Goal: Check status

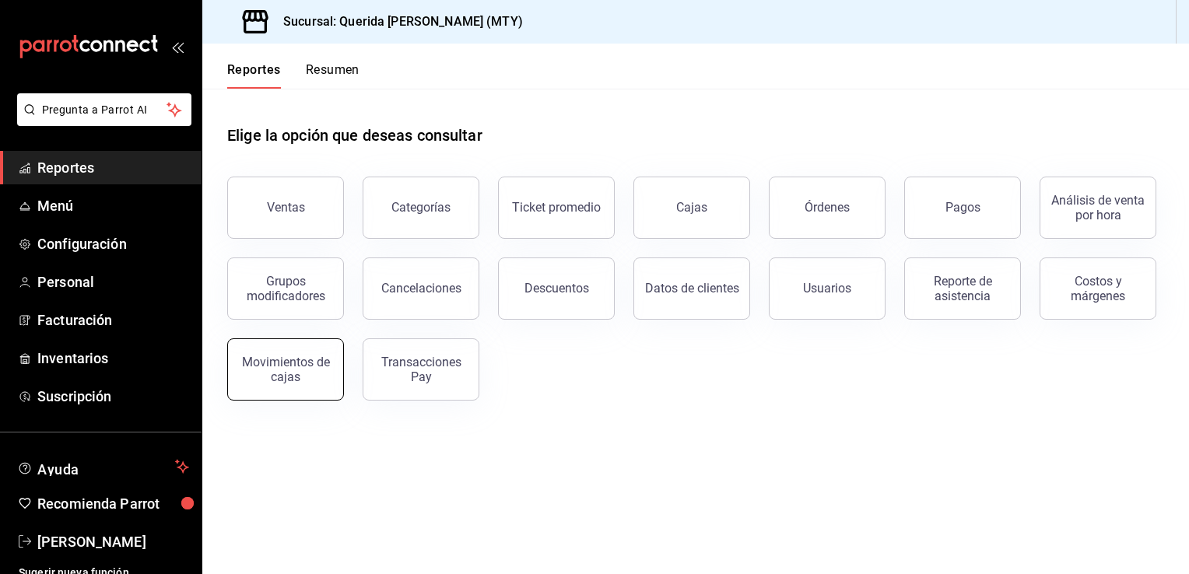
click at [283, 382] on div "Movimientos de cajas" at bounding box center [285, 370] width 96 height 30
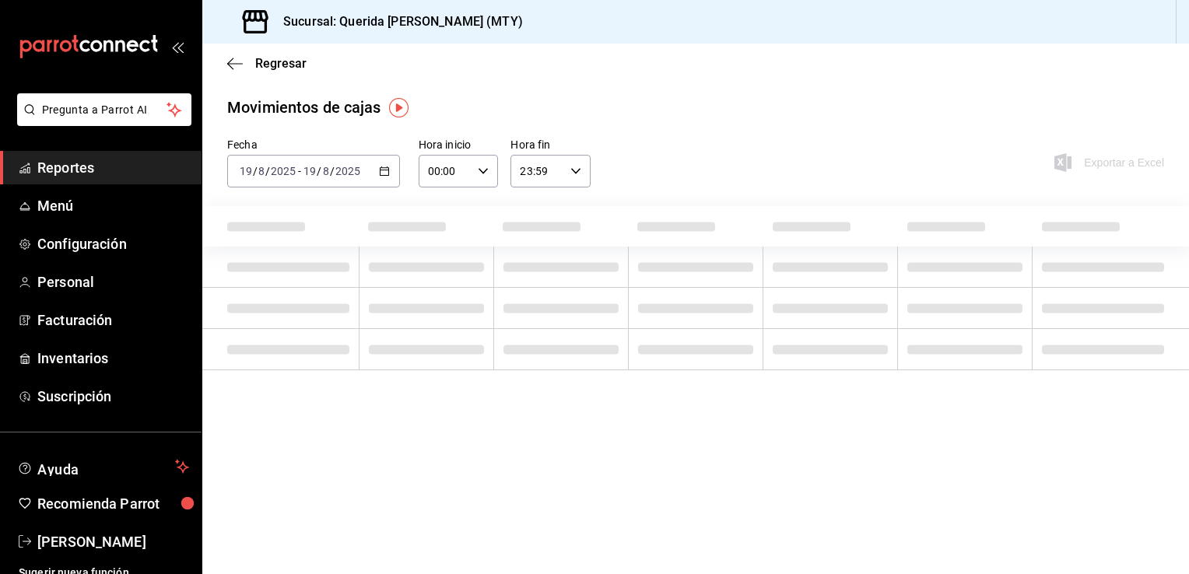
click at [387, 163] on div "[DATE] [DATE] - [DATE] [DATE]" at bounding box center [313, 171] width 173 height 33
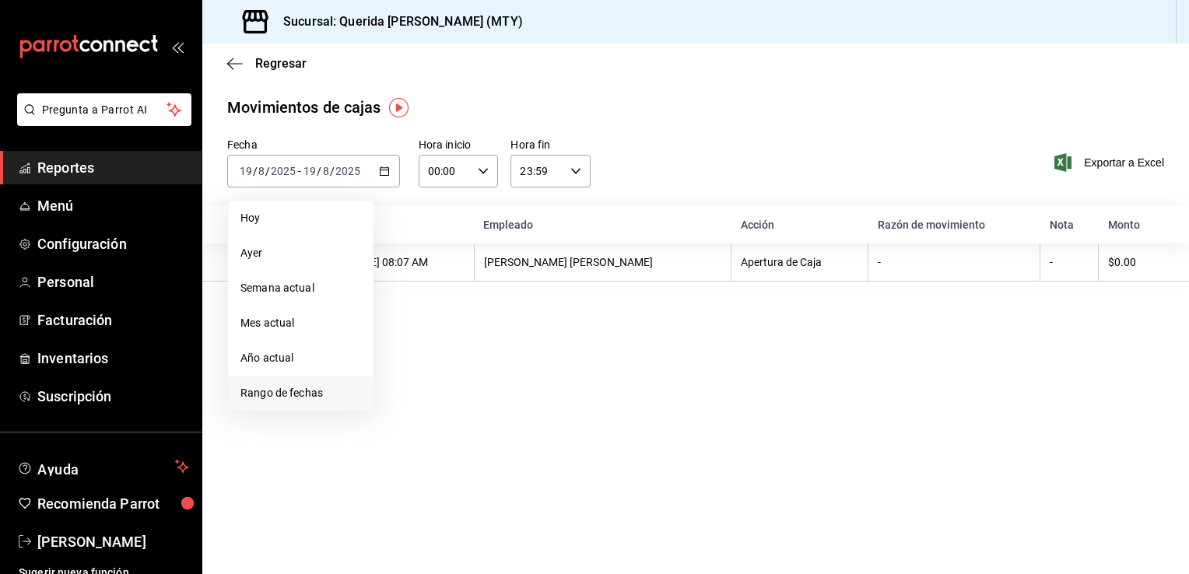
click at [261, 393] on span "Rango de fechas" at bounding box center [300, 393] width 121 height 16
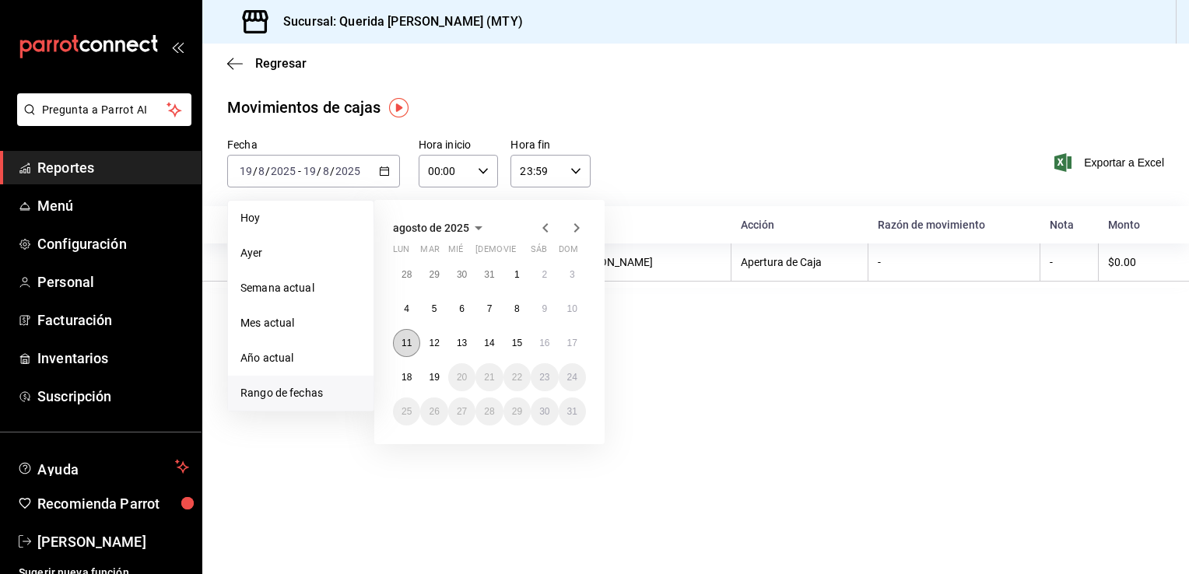
click at [405, 344] on abbr "11" at bounding box center [406, 343] width 10 height 11
click at [569, 336] on button "17" at bounding box center [572, 343] width 27 height 28
